Goal: Find specific page/section: Find specific page/section

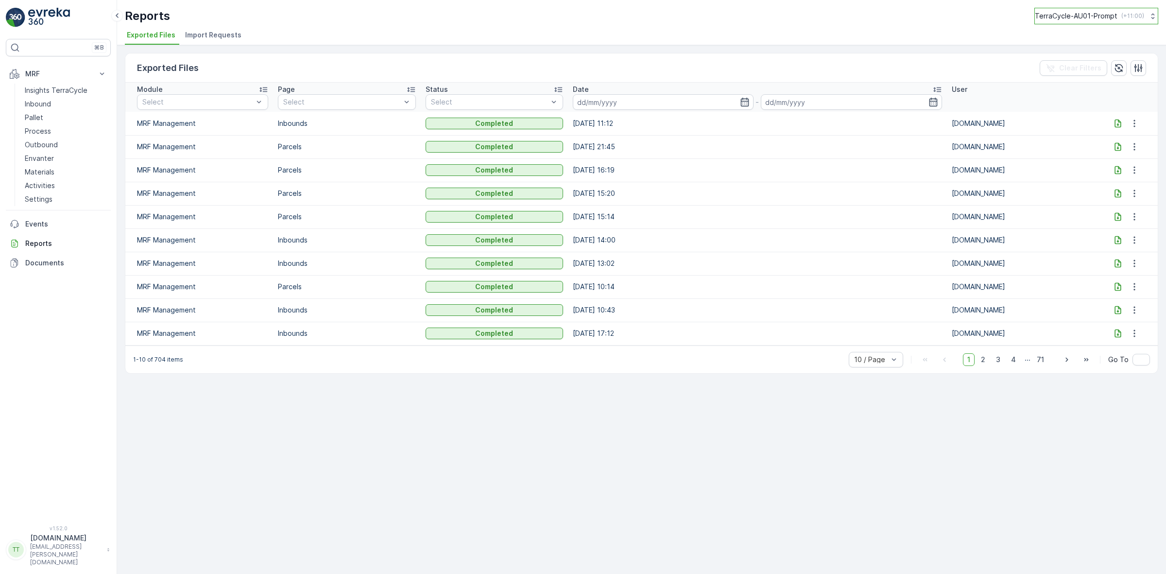
click at [1069, 11] on p "TerraCycle-AU01-Prompt" at bounding box center [1076, 16] width 83 height 10
type input "NZ"
click at [1092, 66] on span "NZ (+13:00)" at bounding box center [1087, 64] width 81 height 8
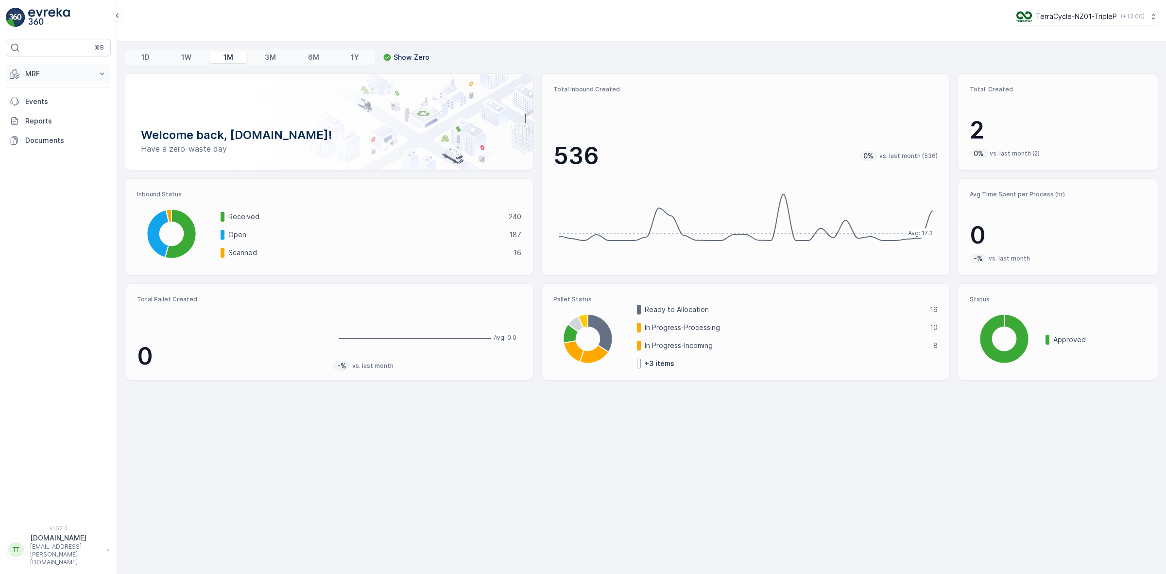
click at [33, 79] on p "MRF" at bounding box center [58, 74] width 66 height 10
click at [49, 103] on p "Inbound" at bounding box center [38, 104] width 26 height 10
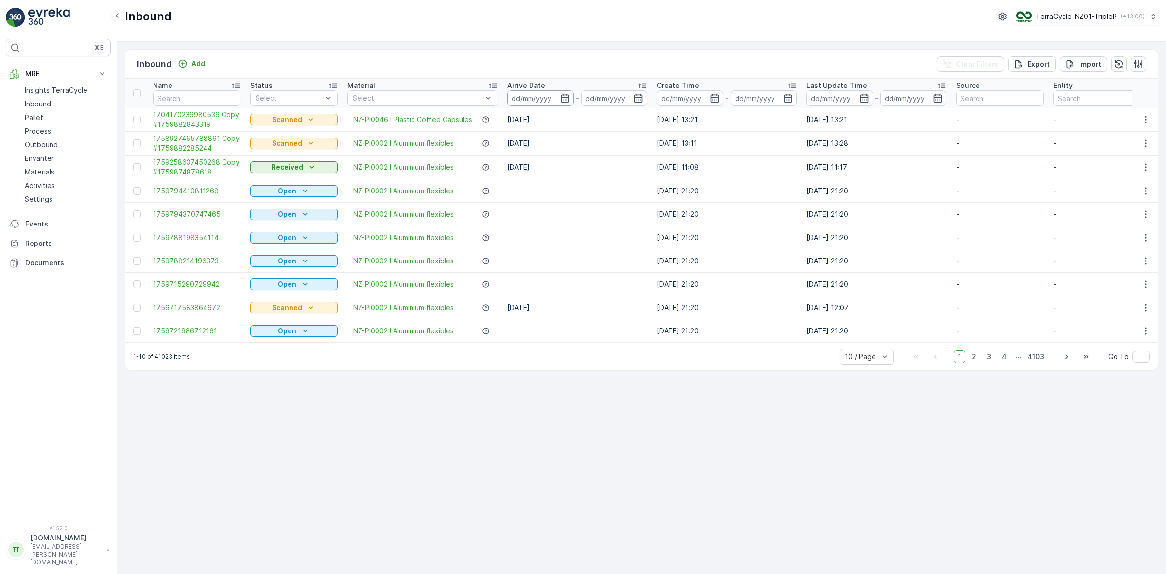
click at [545, 100] on input at bounding box center [540, 98] width 67 height 16
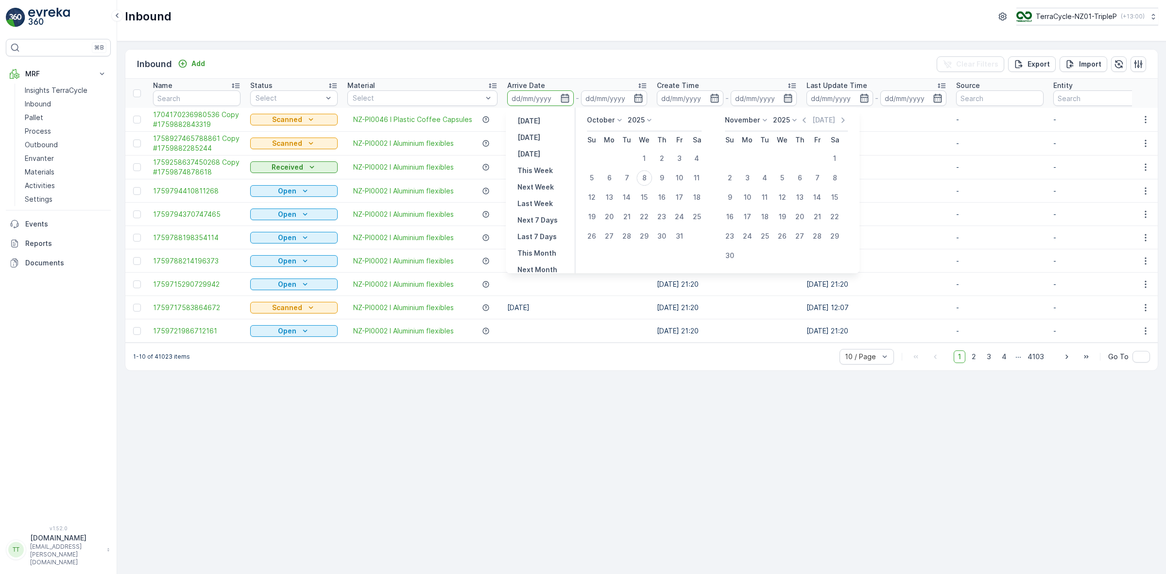
drag, startPoint x: 805, startPoint y: 122, endPoint x: 793, endPoint y: 127, distance: 12.9
click at [805, 122] on icon "button" at bounding box center [804, 120] width 10 height 10
click at [678, 214] on div "26" at bounding box center [679, 217] width 16 height 16
type input "[DATE]"
click at [763, 177] on div "7" at bounding box center [765, 178] width 16 height 16
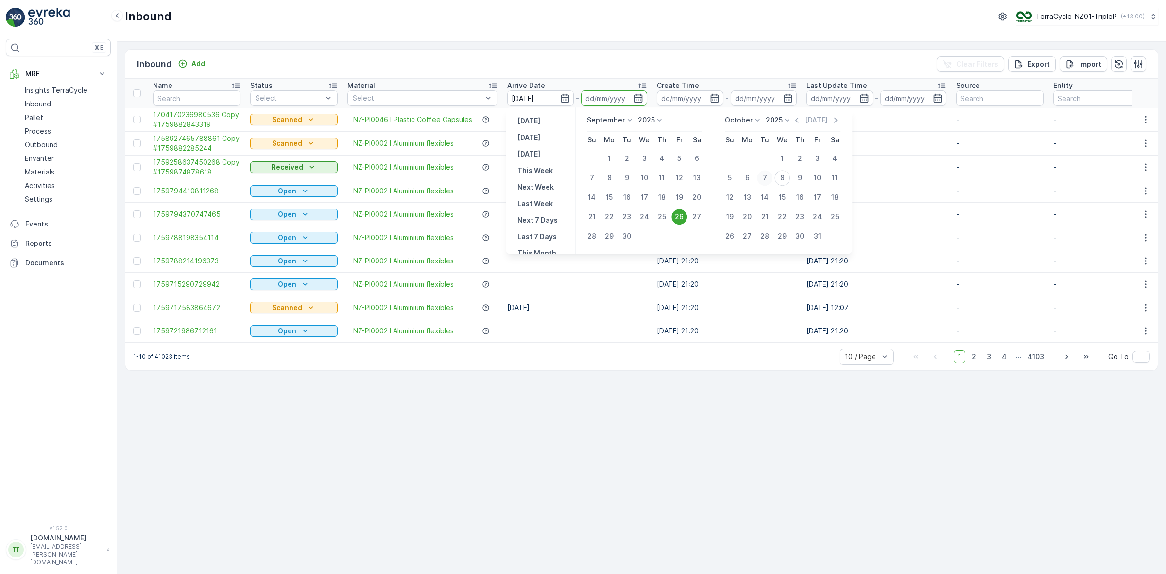
type input "[DATE]"
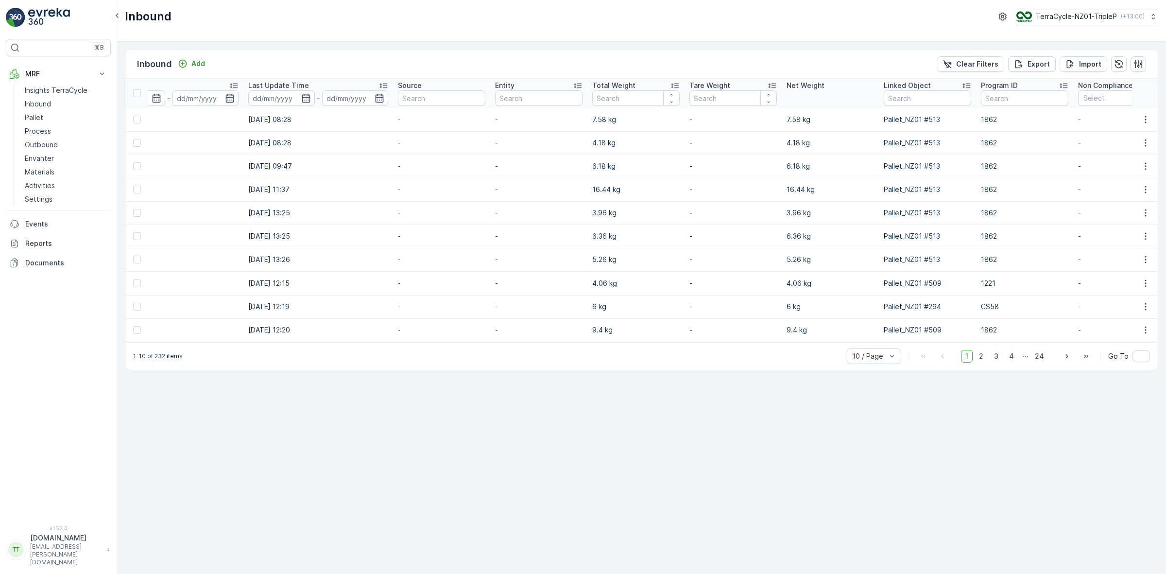
scroll to position [0, 775]
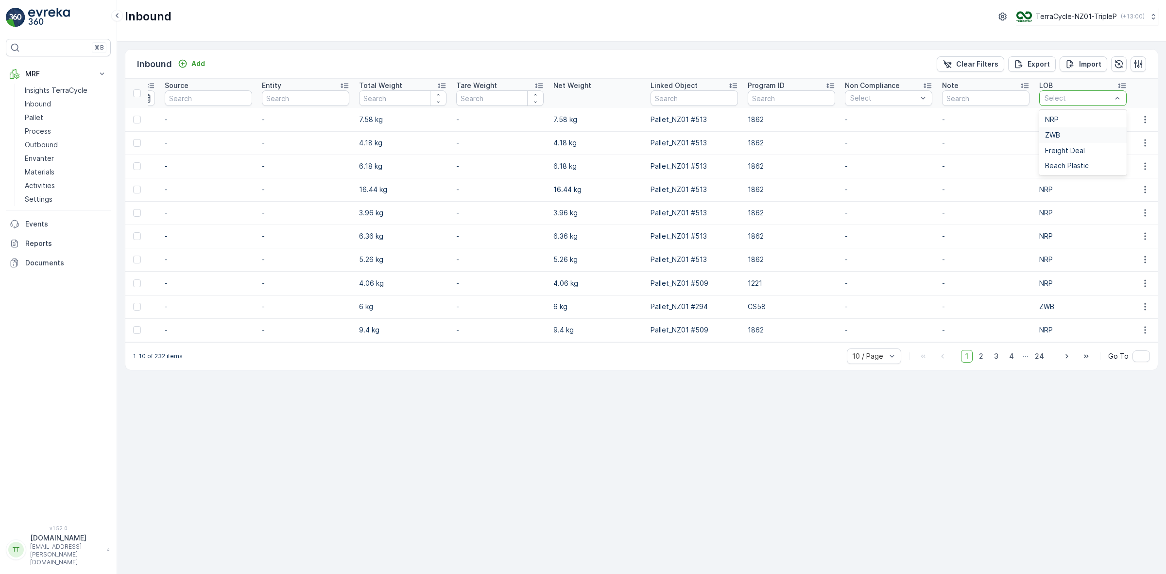
click at [1065, 132] on div "ZWB" at bounding box center [1083, 135] width 76 height 8
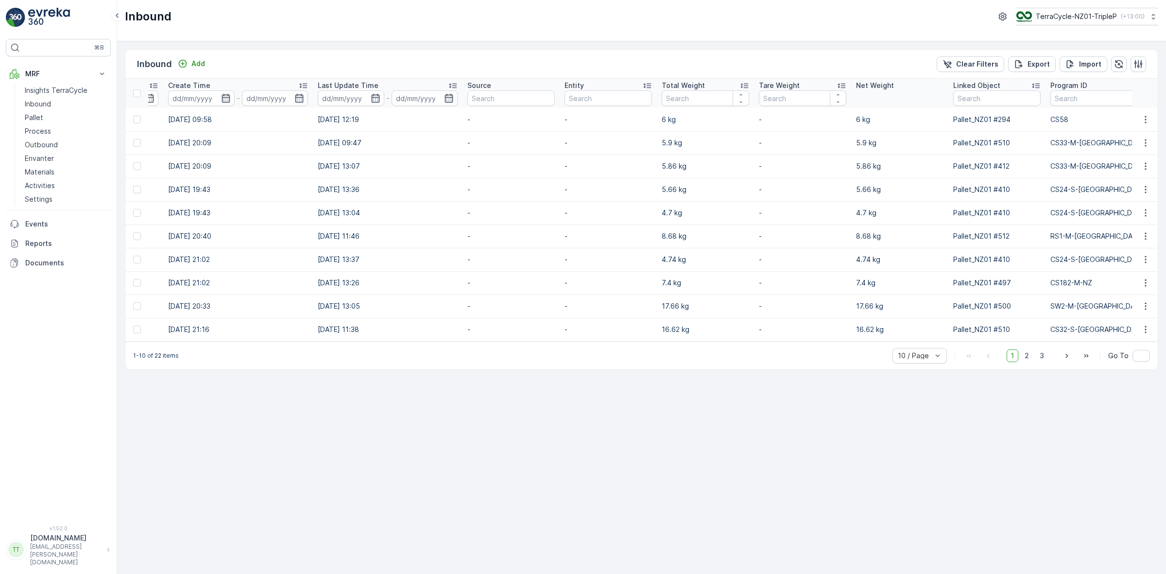
scroll to position [0, 782]
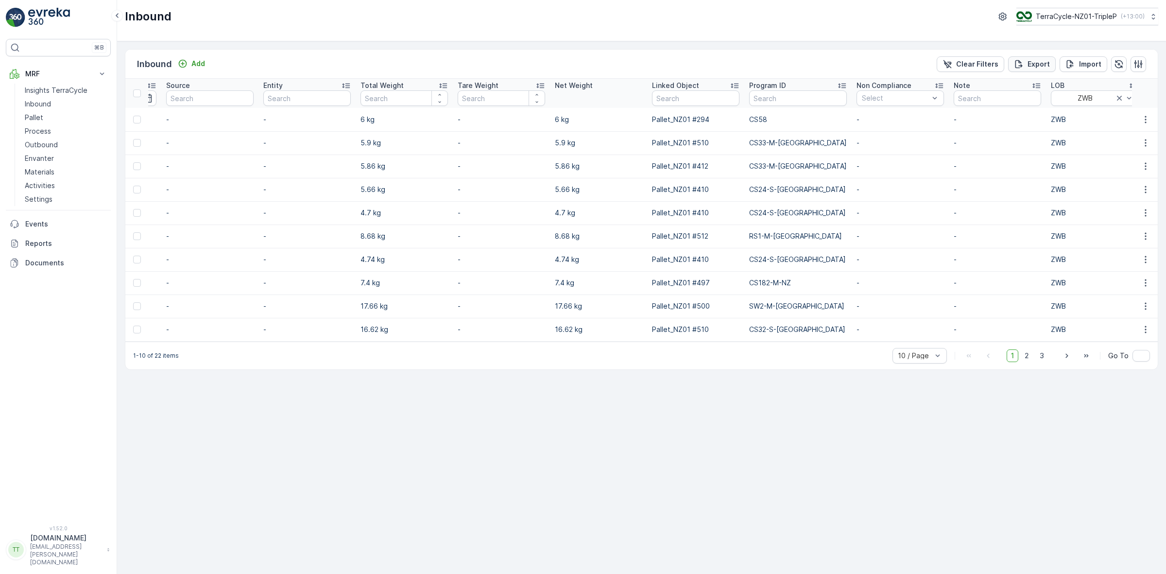
click at [1022, 59] on icon "Export" at bounding box center [1019, 64] width 10 height 10
click at [1025, 57] on span "reports" at bounding box center [1078, 58] width 131 height 10
click at [49, 245] on p "Reports" at bounding box center [66, 243] width 82 height 10
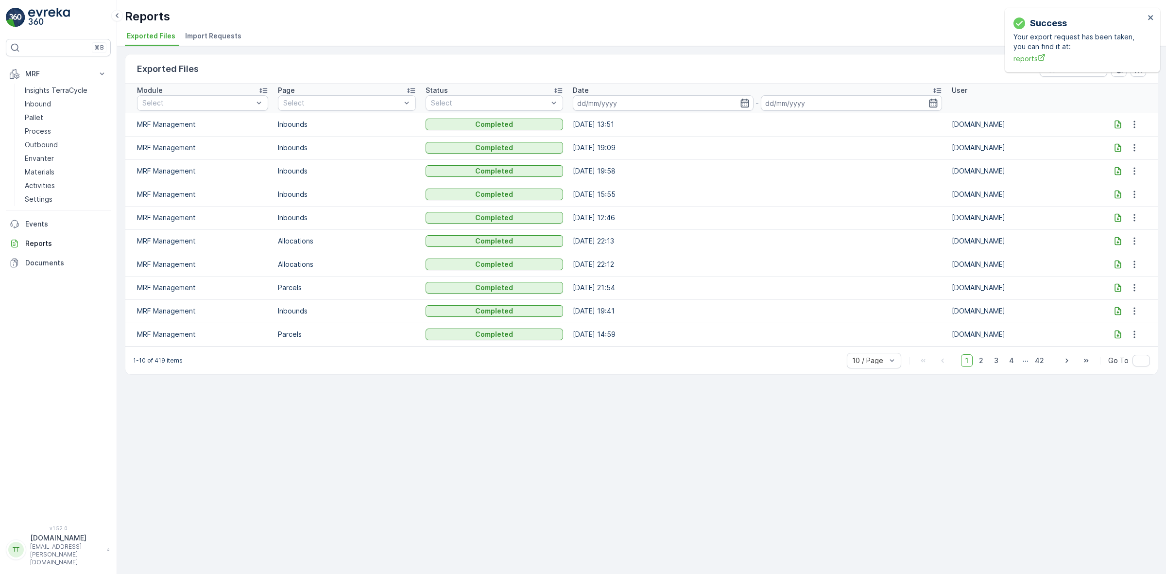
click at [1117, 123] on icon at bounding box center [1117, 124] width 6 height 8
